Goal: Task Accomplishment & Management: Manage account settings

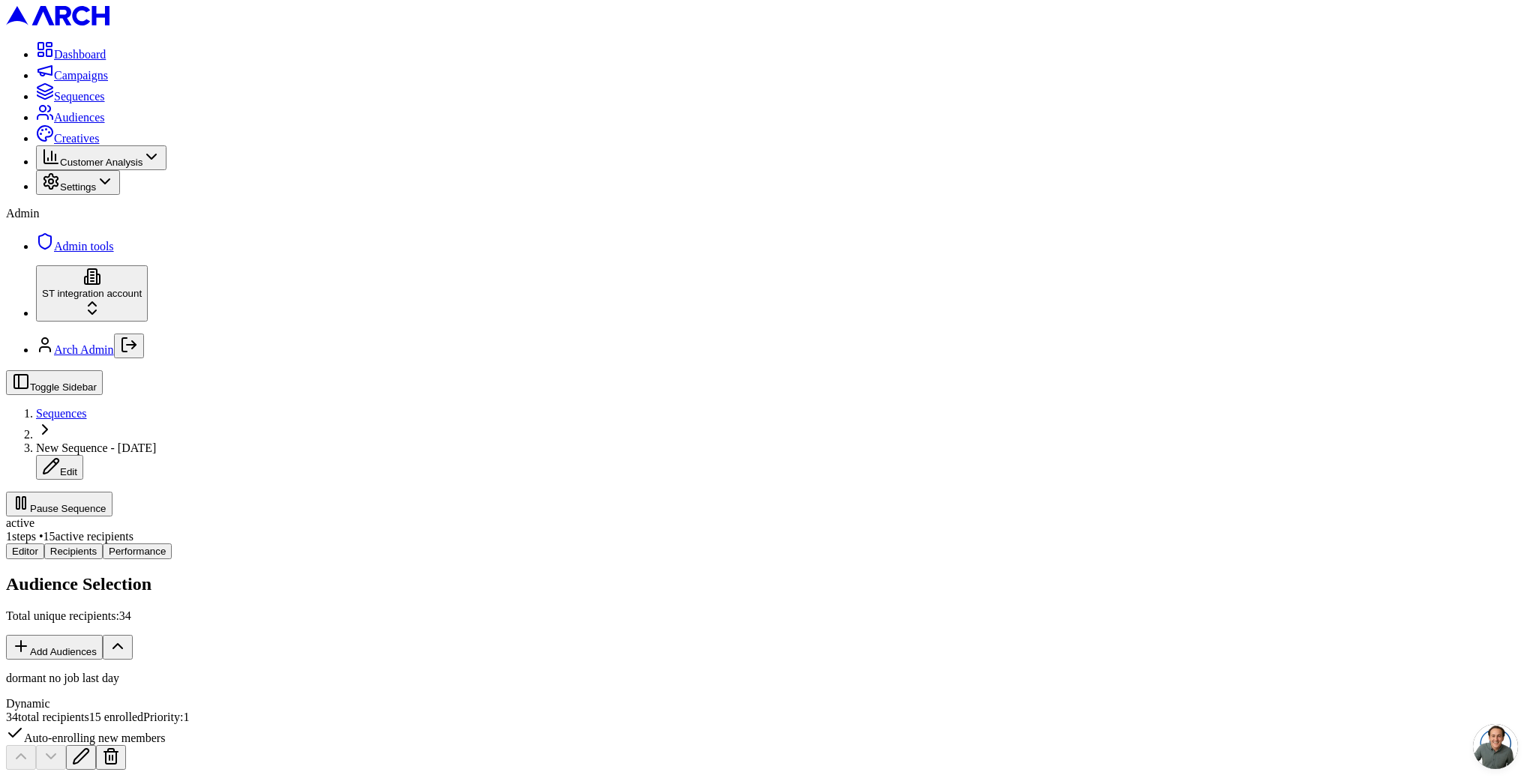
scroll to position [22, 0]
click at [586, 516] on div "active 1 steps • 16 active recipients" at bounding box center [768, 530] width 1524 height 27
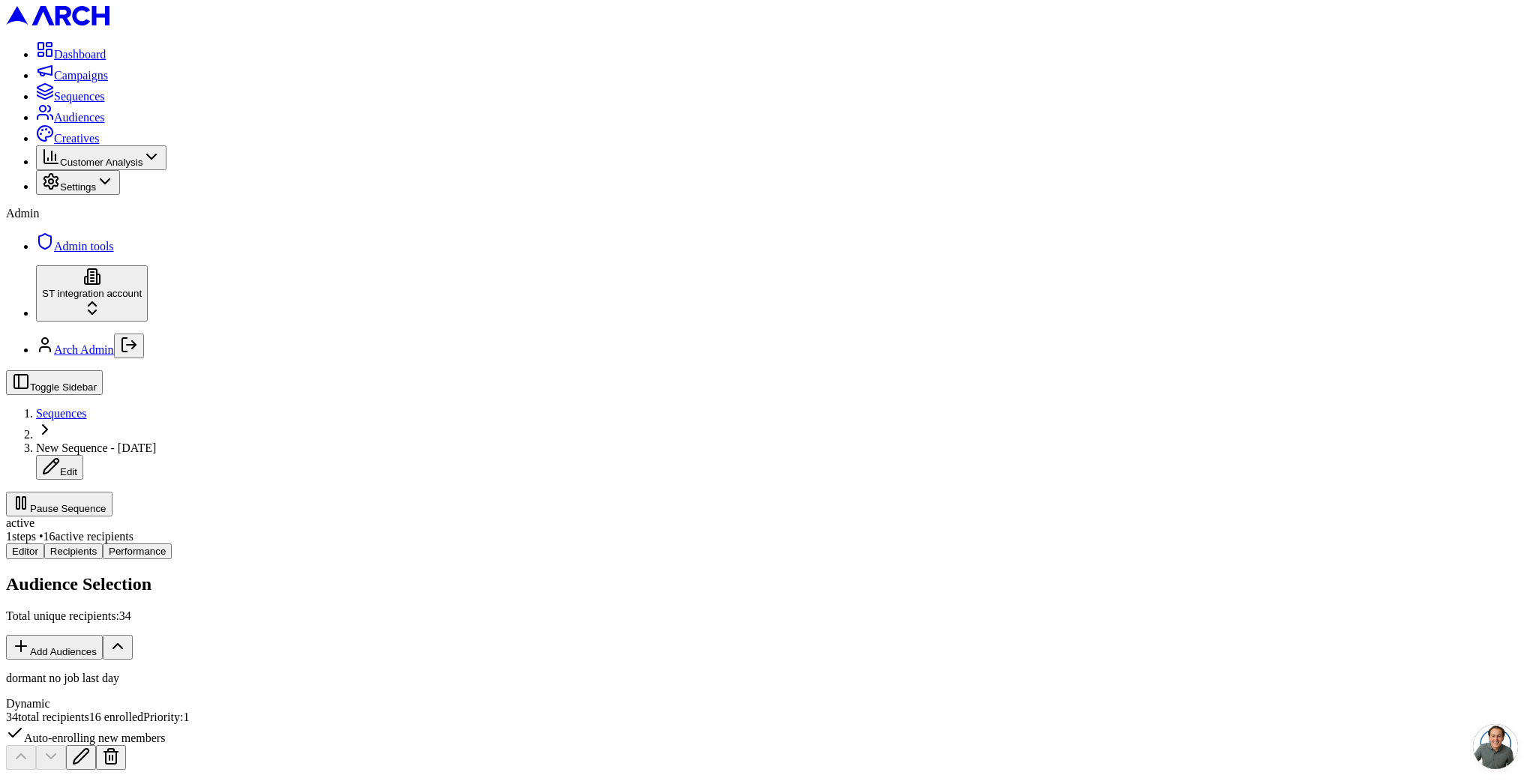
copy span "1747888"
